Goal: Task Accomplishment & Management: Manage account settings

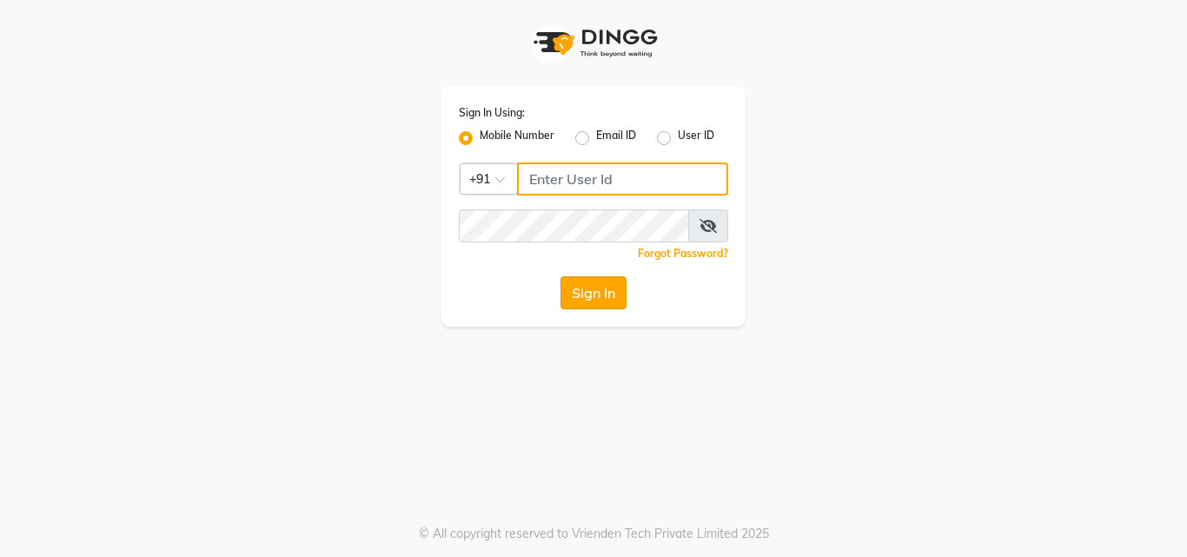
type input "7507461684"
click at [594, 293] on button "Sign In" at bounding box center [593, 292] width 66 height 33
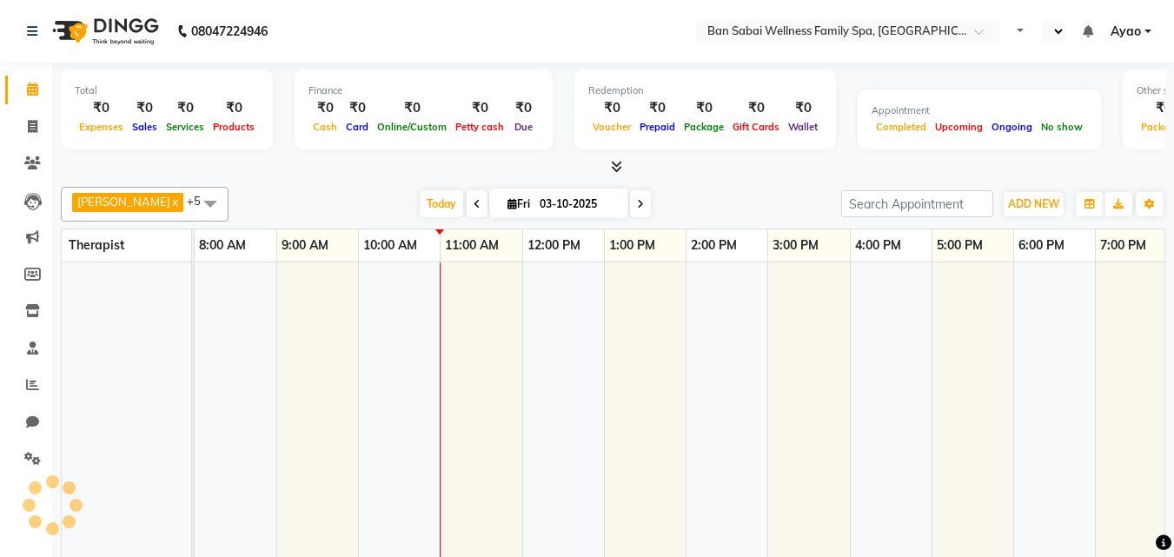
select select "en"
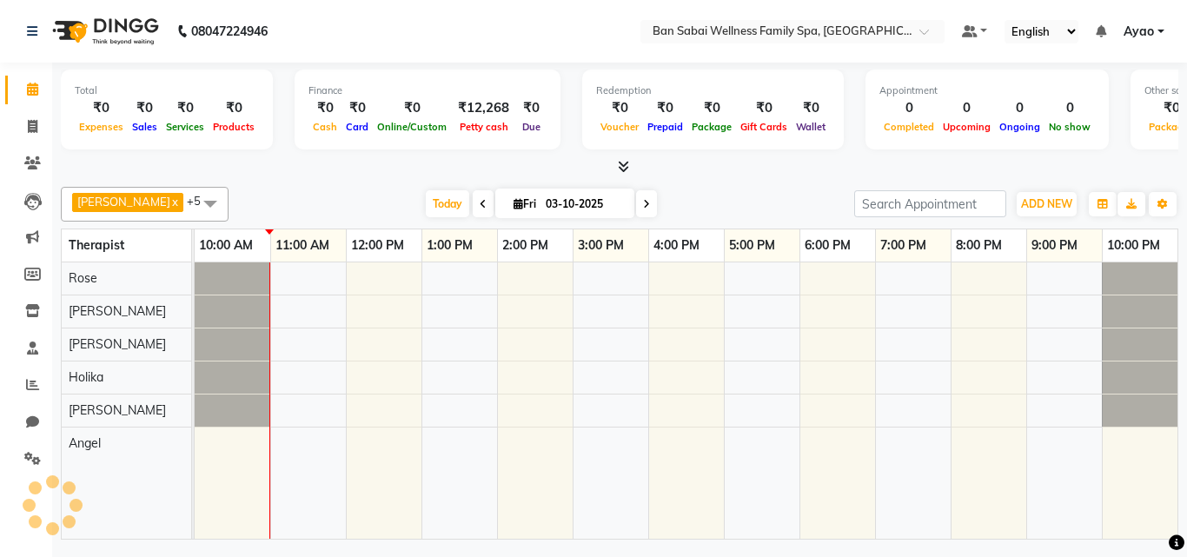
click at [623, 173] on span at bounding box center [620, 167] width 18 height 18
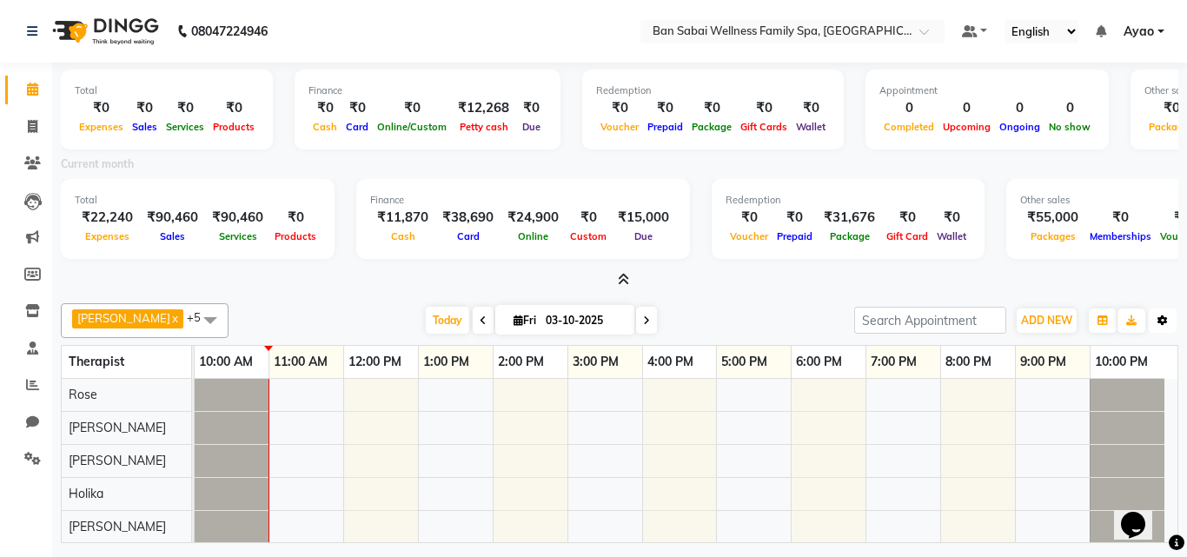
click at [1163, 319] on icon "button" at bounding box center [1162, 320] width 10 height 10
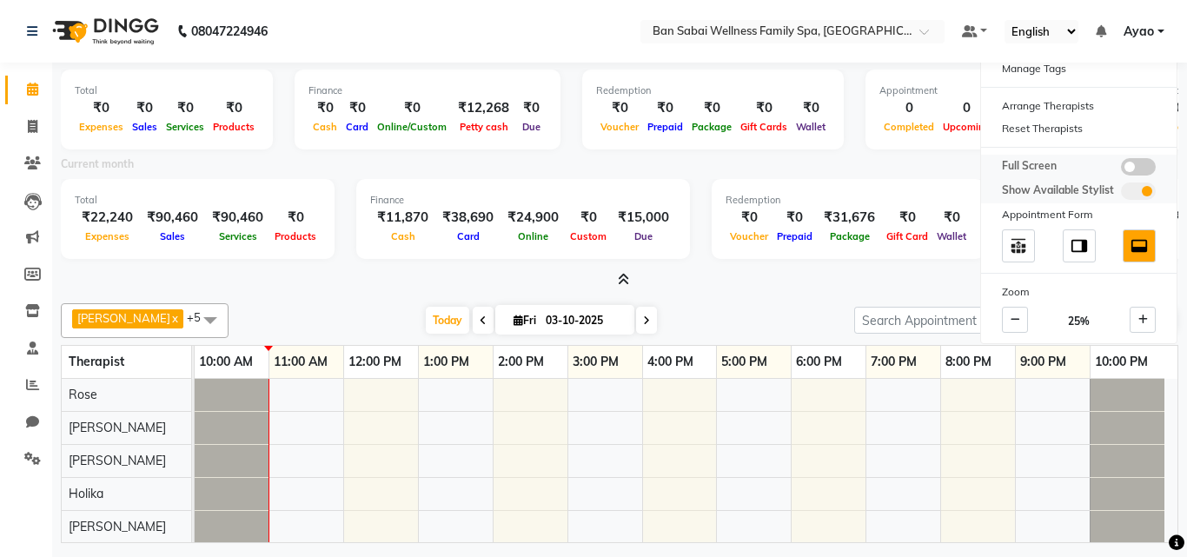
click at [1147, 174] on span at bounding box center [1138, 166] width 35 height 17
click at [1121, 169] on input "checkbox" at bounding box center [1121, 169] width 0 height 0
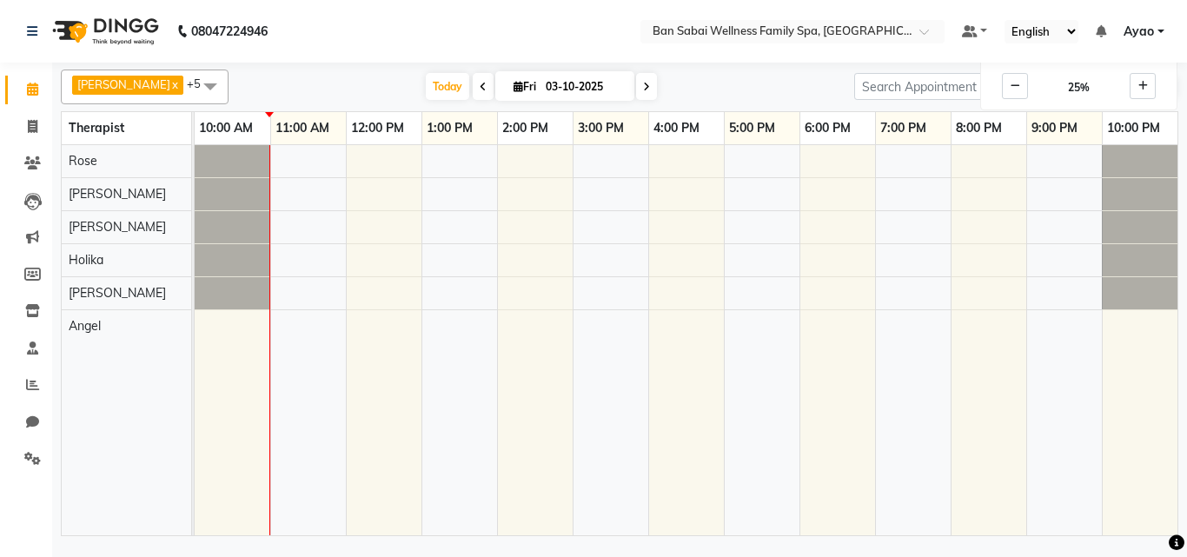
click at [480, 88] on icon at bounding box center [483, 87] width 7 height 10
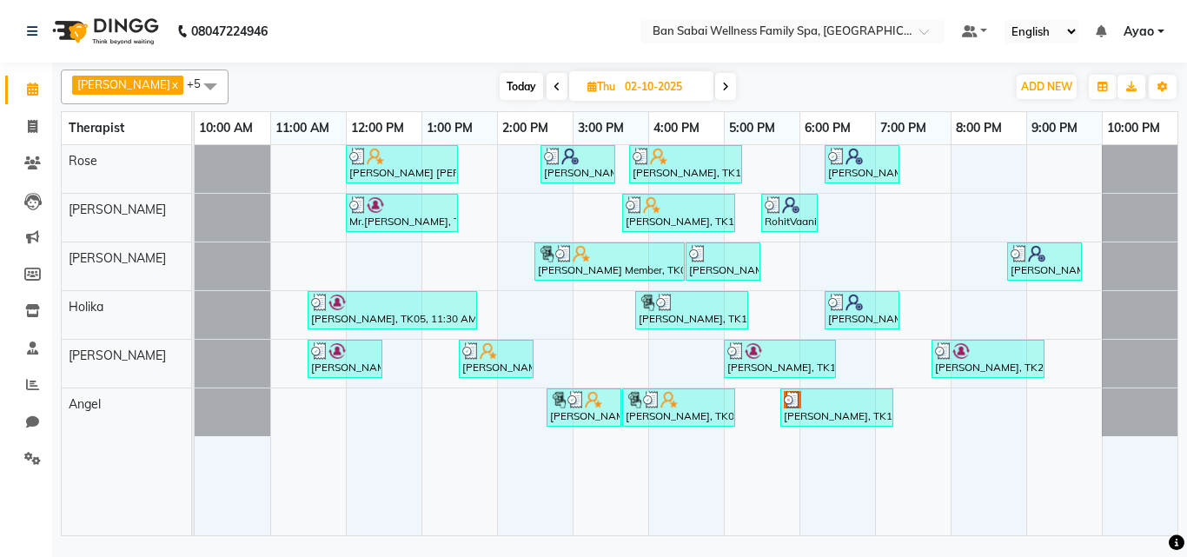
click at [715, 85] on span at bounding box center [725, 86] width 21 height 27
type input "03-10-2025"
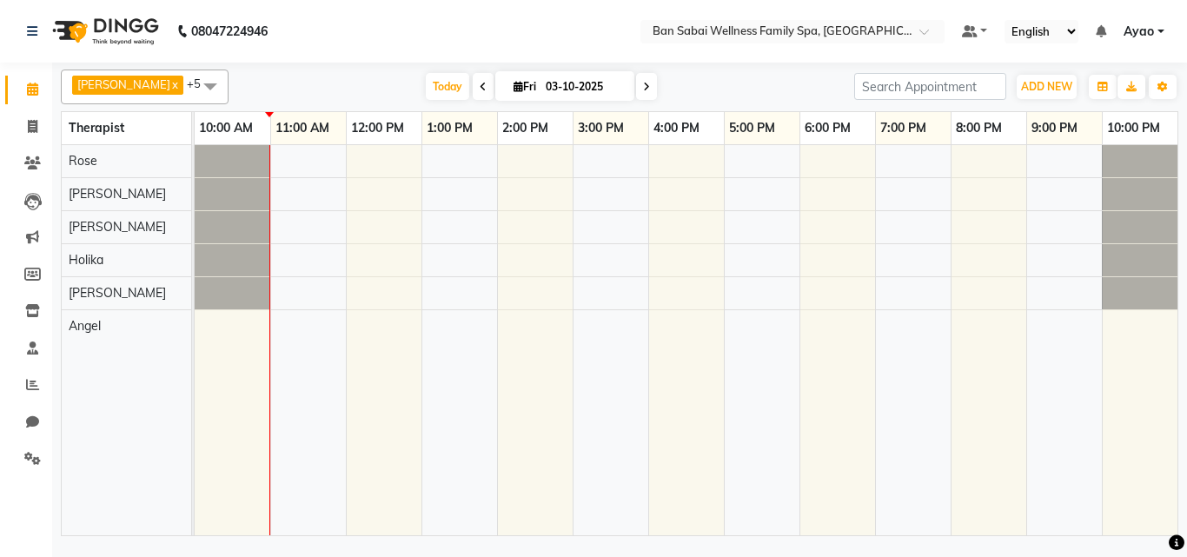
click at [1157, 30] on link "Ayao" at bounding box center [1143, 32] width 41 height 18
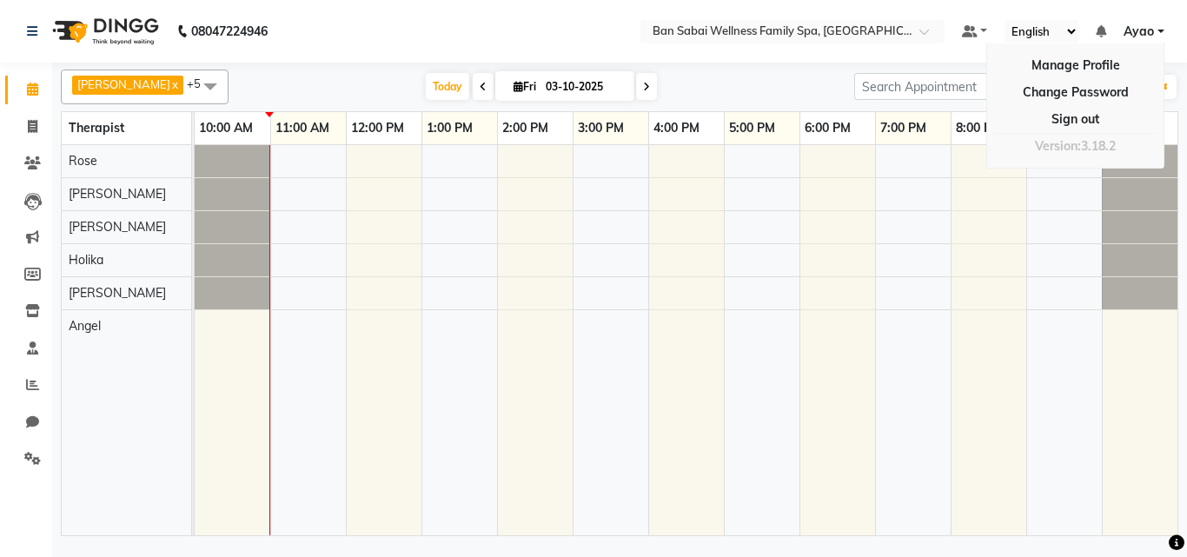
click at [885, 10] on nav "08047224946 Select Location × Ban Sabai Wellness Family Spa, Kalyani Nagar Defa…" at bounding box center [593, 31] width 1187 height 63
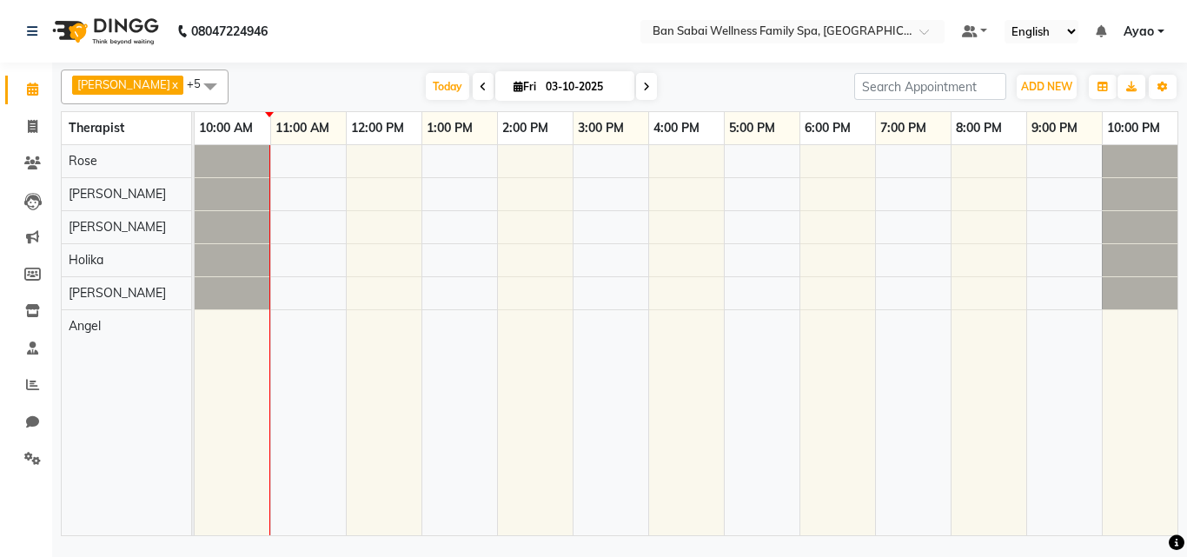
click at [1134, 29] on span "Ayao" at bounding box center [1138, 32] width 30 height 18
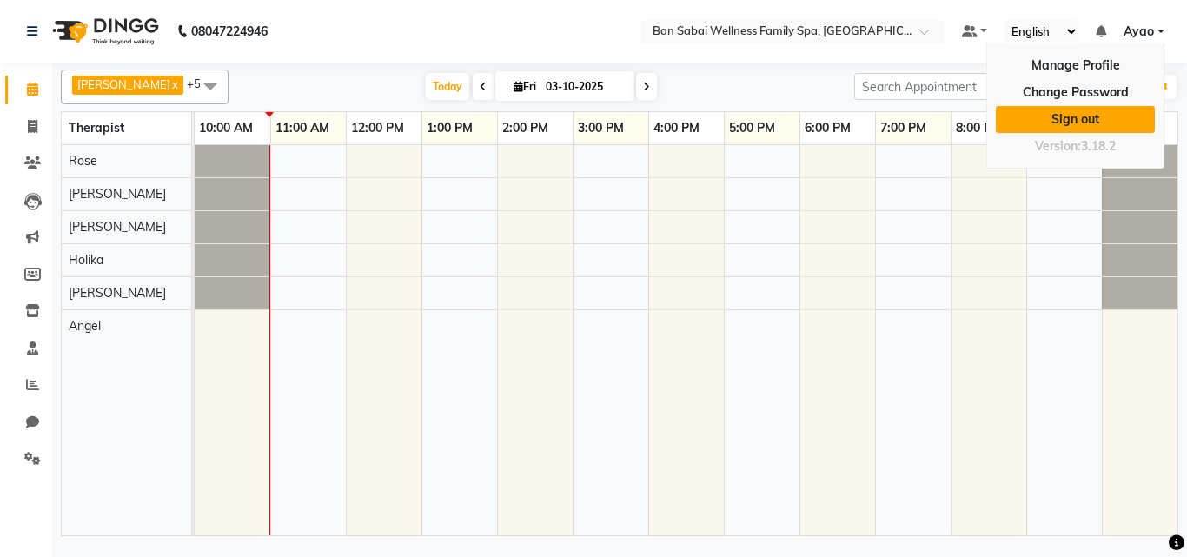
click at [1068, 120] on link "Sign out" at bounding box center [1075, 119] width 159 height 27
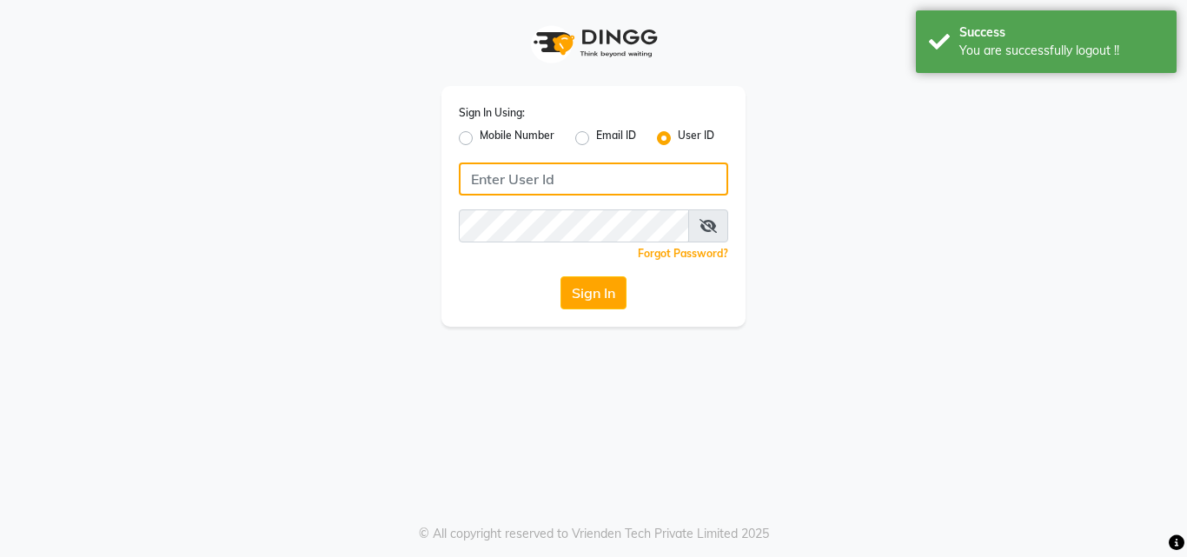
type input "7507461684"
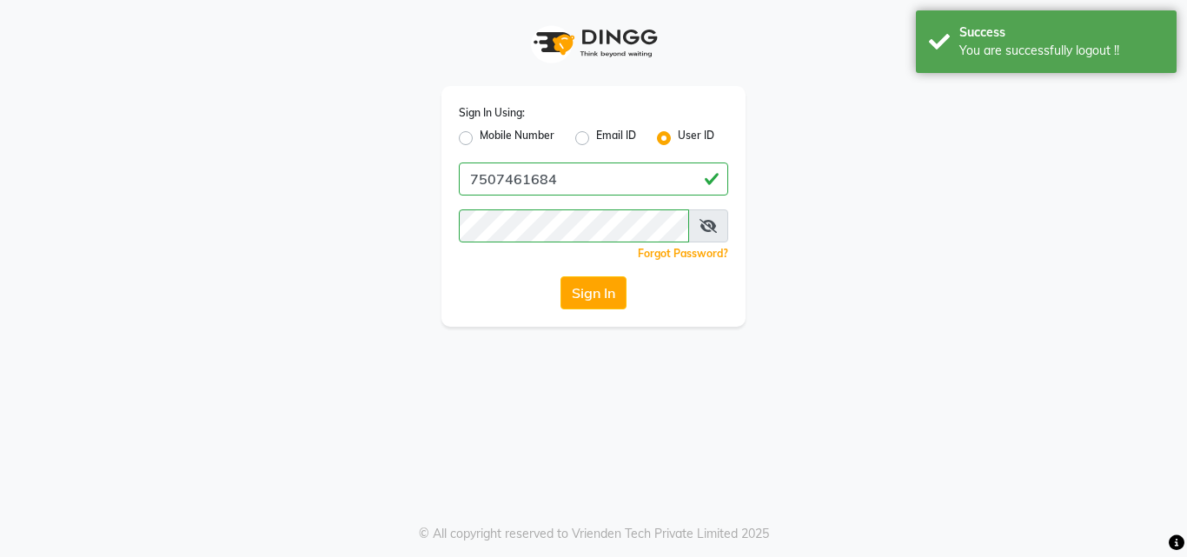
click at [501, 133] on label "Mobile Number" at bounding box center [517, 138] width 75 height 21
click at [491, 133] on input "Mobile Number" at bounding box center [485, 133] width 11 height 11
radio input "true"
radio input "false"
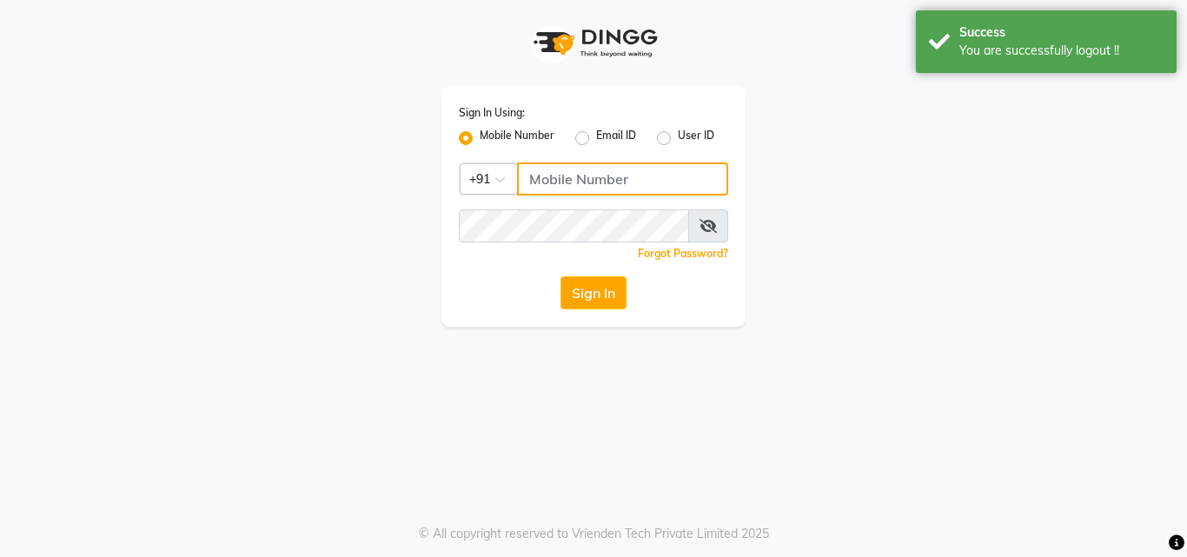
click at [573, 177] on input "Username" at bounding box center [622, 178] width 211 height 33
type input "8208652497"
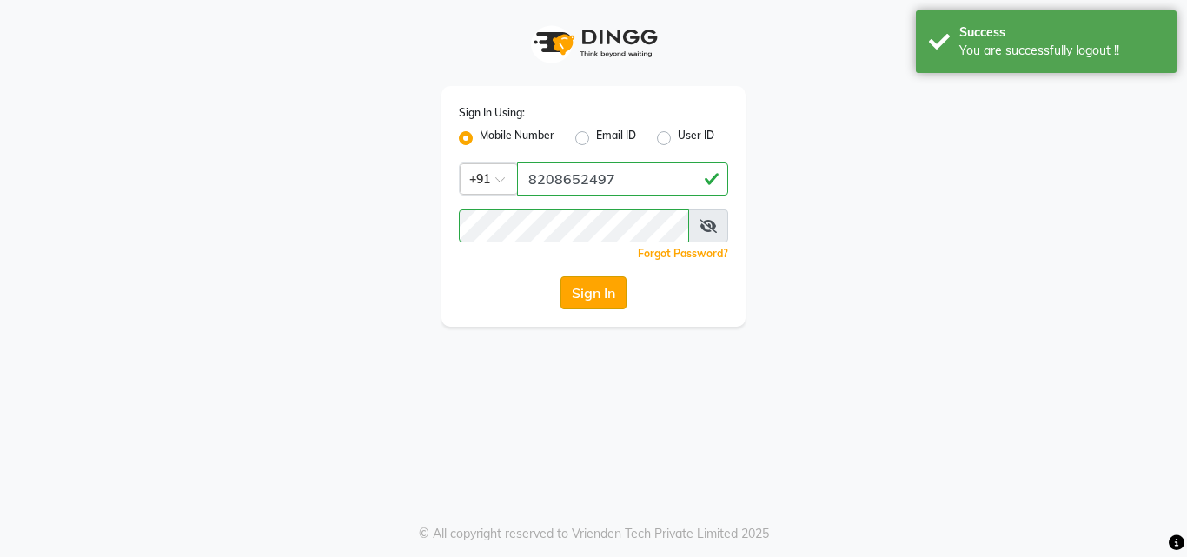
click at [594, 285] on button "Sign In" at bounding box center [593, 292] width 66 height 33
